Goal: Navigation & Orientation: Go to known website

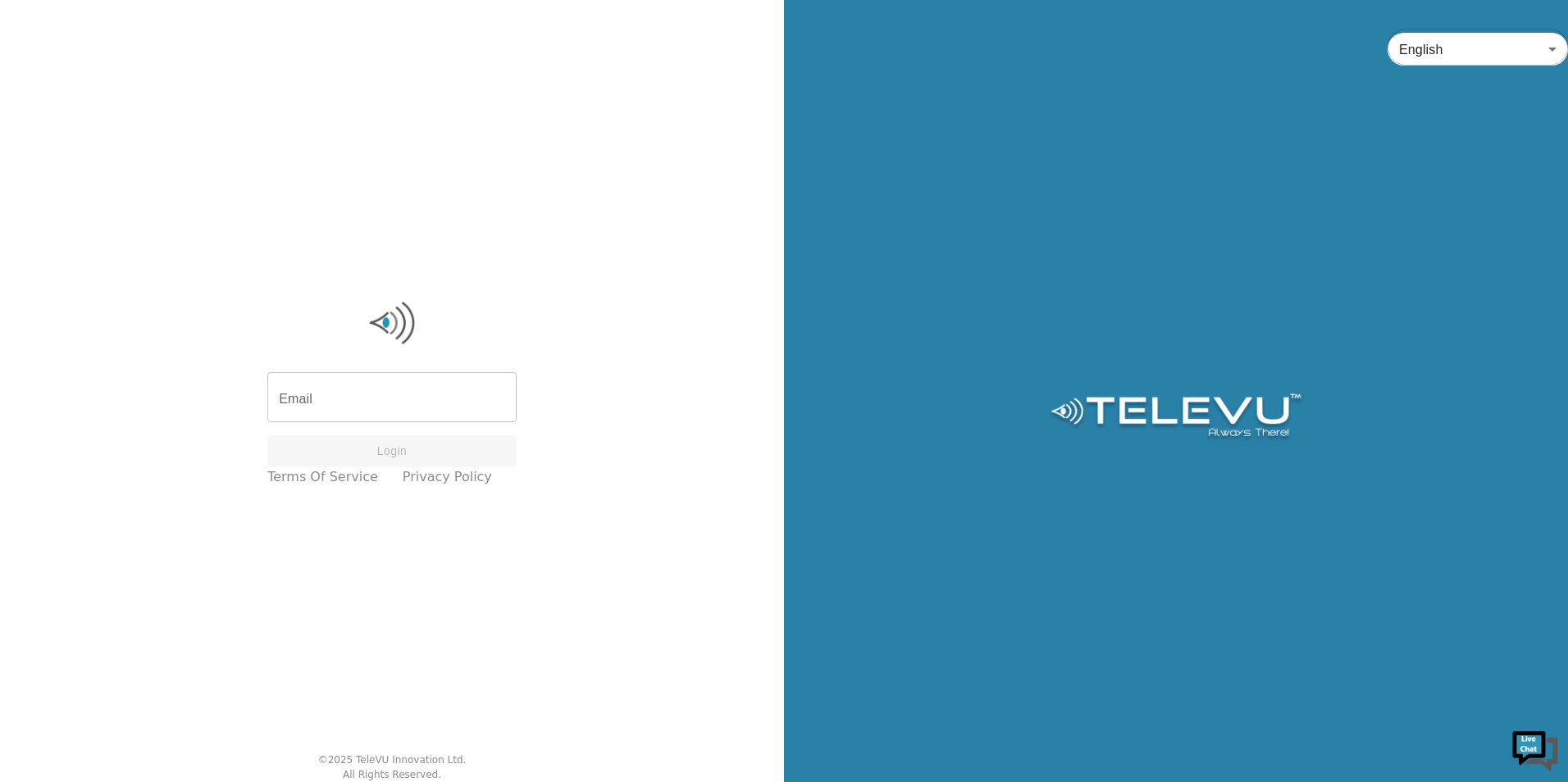
click at [467, 328] on img at bounding box center [391, 323] width 249 height 49
click at [715, 171] on div "Email Email Login Terms of Service Privacy Policy © 2025 TeleVU Innovation Ltd.…" at bounding box center [392, 391] width 784 height 782
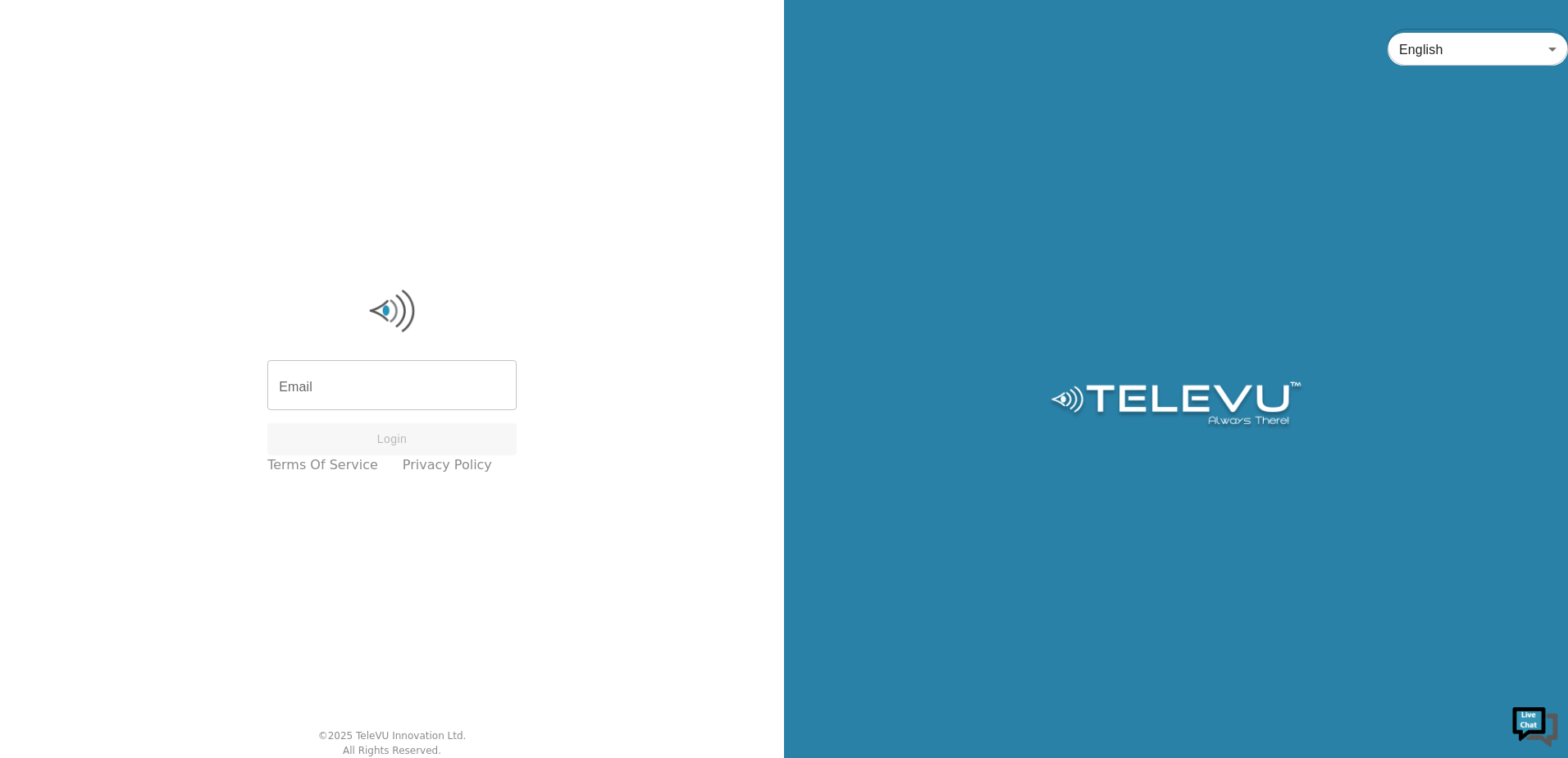
click at [456, 373] on input "Email" at bounding box center [391, 387] width 249 height 46
click at [1361, 94] on div "English en ​" at bounding box center [1176, 379] width 784 height 758
click at [493, 387] on input "Email" at bounding box center [391, 387] width 249 height 46
click at [1048, 227] on div "English en ​" at bounding box center [1176, 379] width 784 height 758
click at [408, 408] on input "Email" at bounding box center [391, 387] width 249 height 46
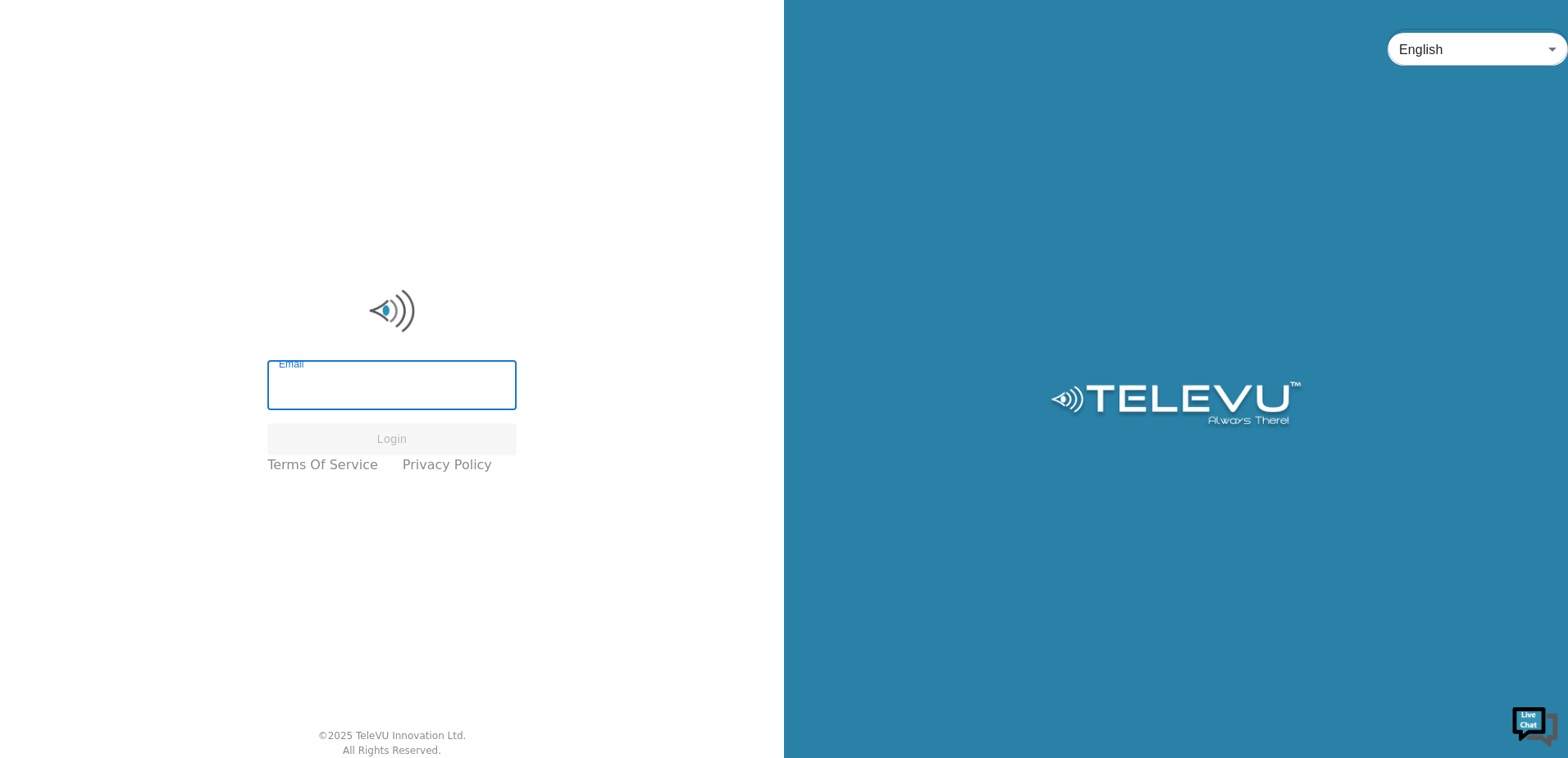
click at [407, 410] on input "Email" at bounding box center [391, 387] width 249 height 46
click at [367, 394] on input "Email" at bounding box center [391, 387] width 249 height 46
type input "[PERSON_NAME][EMAIL_ADDRESS][PERSON_NAME][DOMAIN_NAME]"
